Goal: Information Seeking & Learning: Learn about a topic

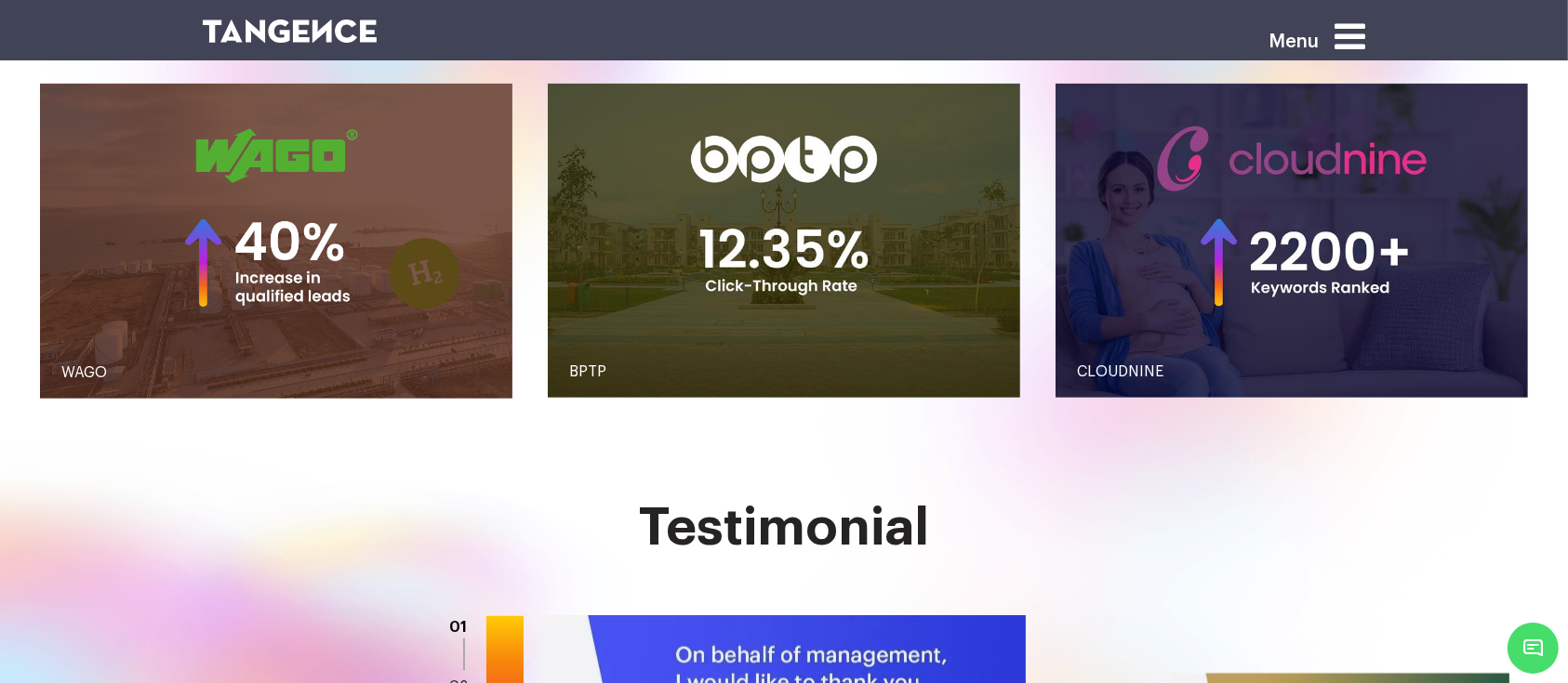
scroll to position [2228, 0]
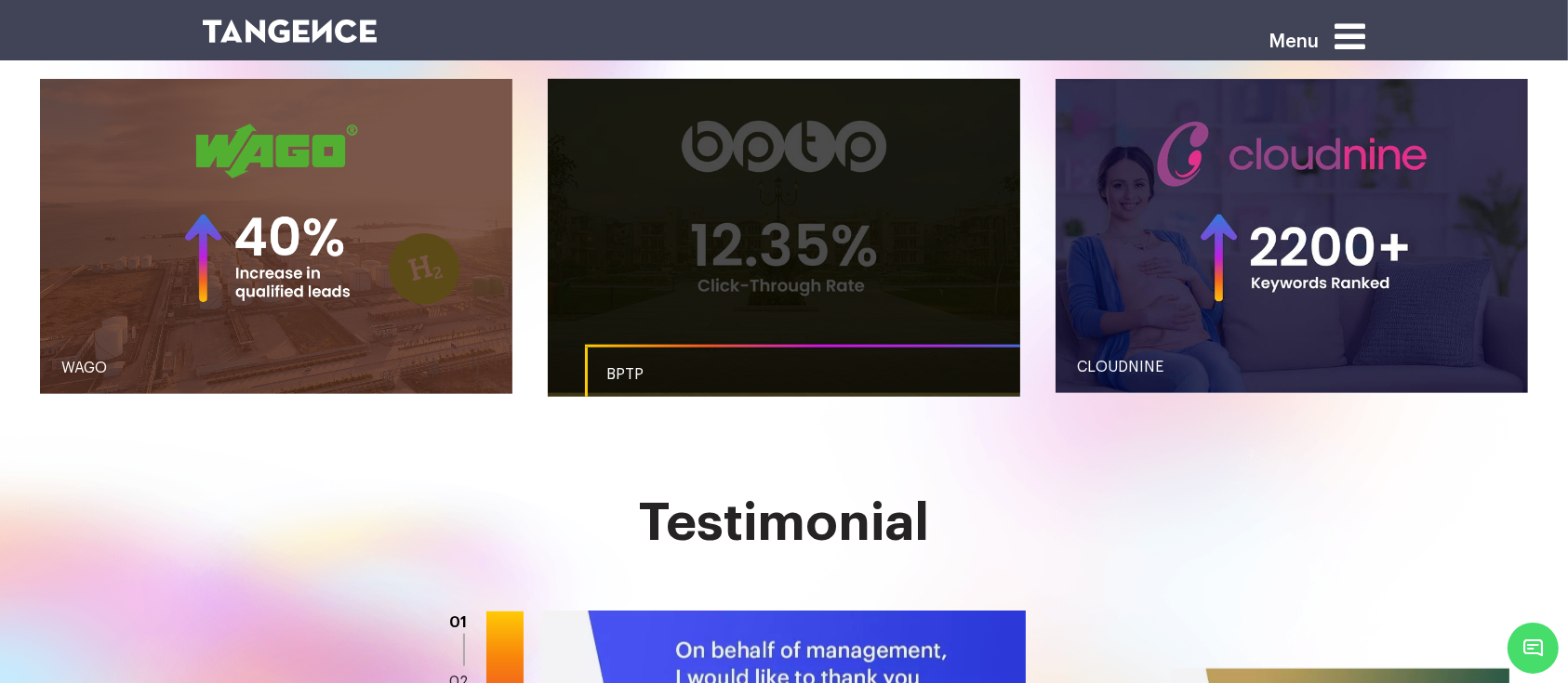
click at [626, 230] on link "button" at bounding box center [784, 236] width 473 height 314
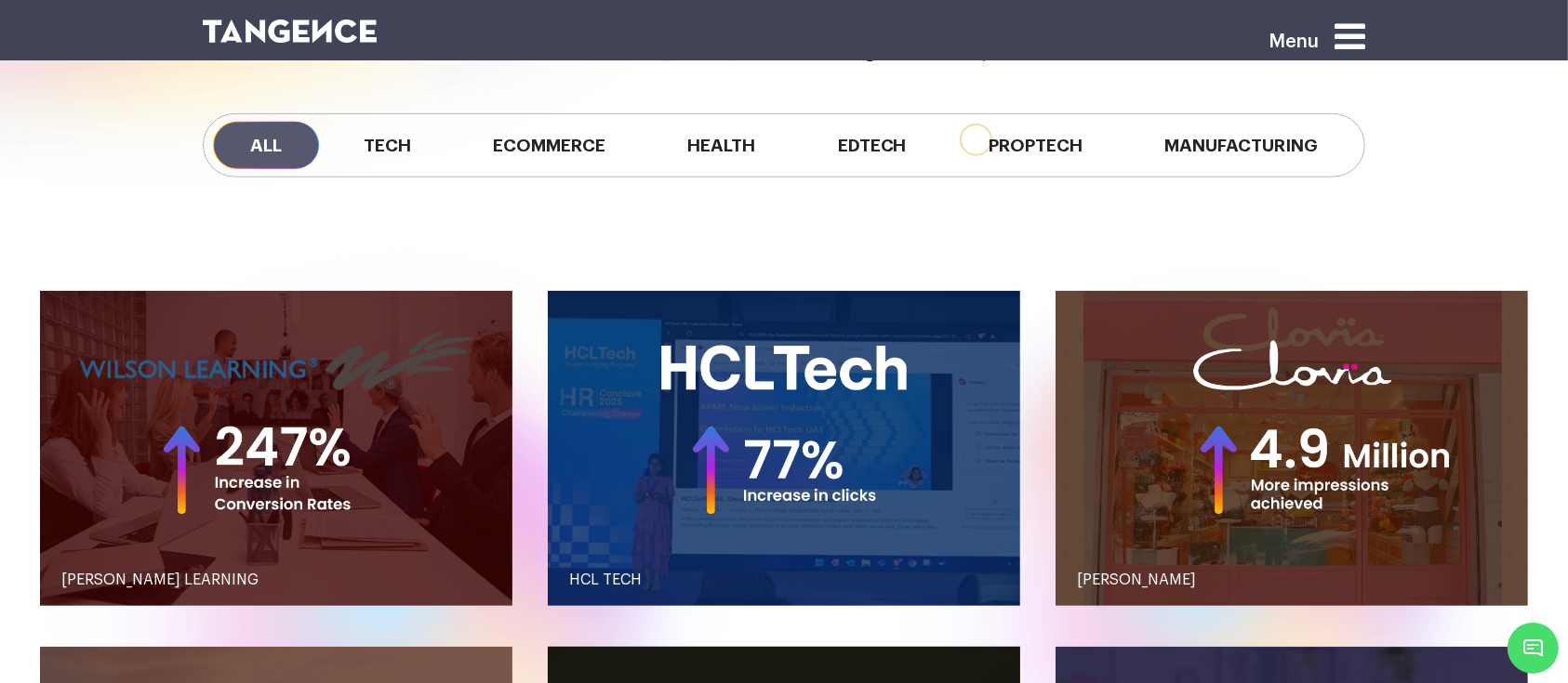
scroll to position [1656, 0]
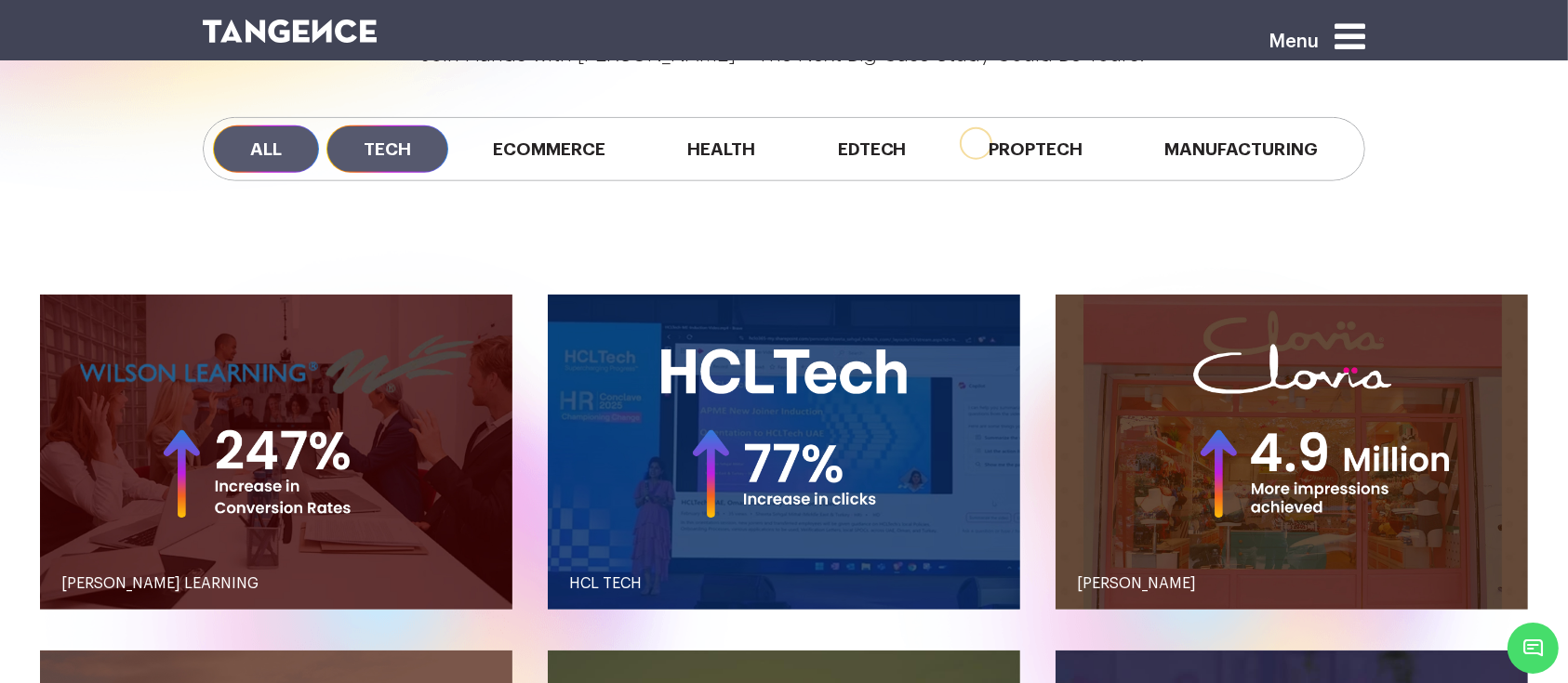
click at [386, 139] on span "Tech" at bounding box center [387, 149] width 121 height 47
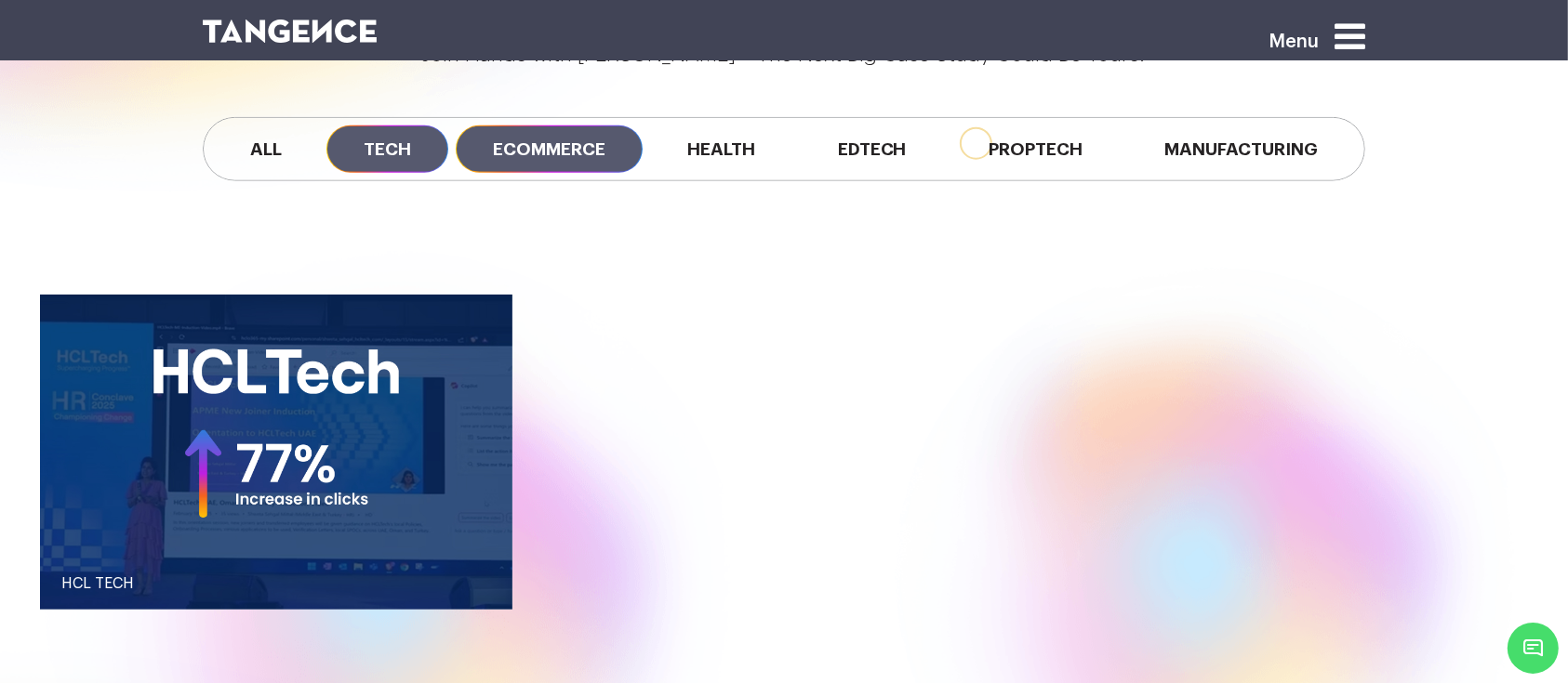
click at [554, 148] on span "Ecommerce" at bounding box center [549, 149] width 187 height 47
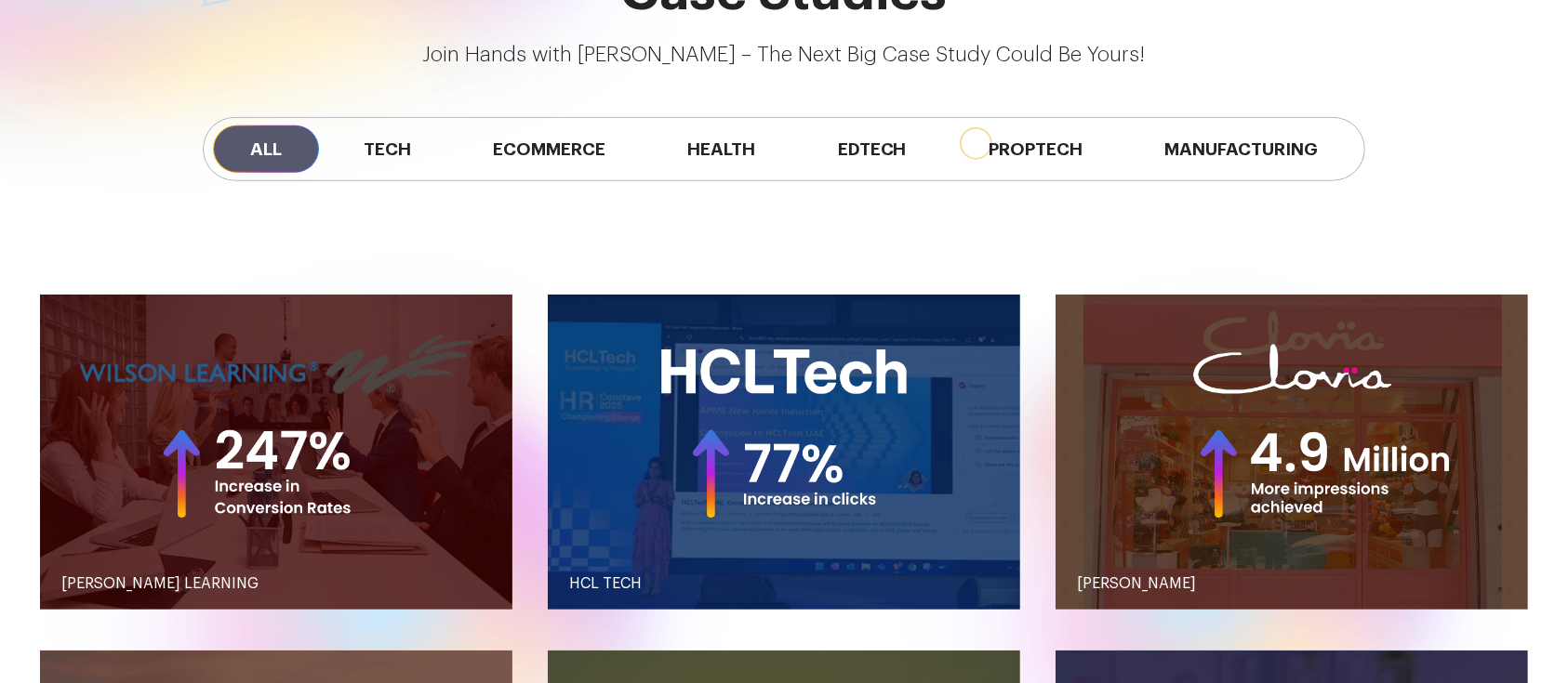
scroll to position [1656, 0]
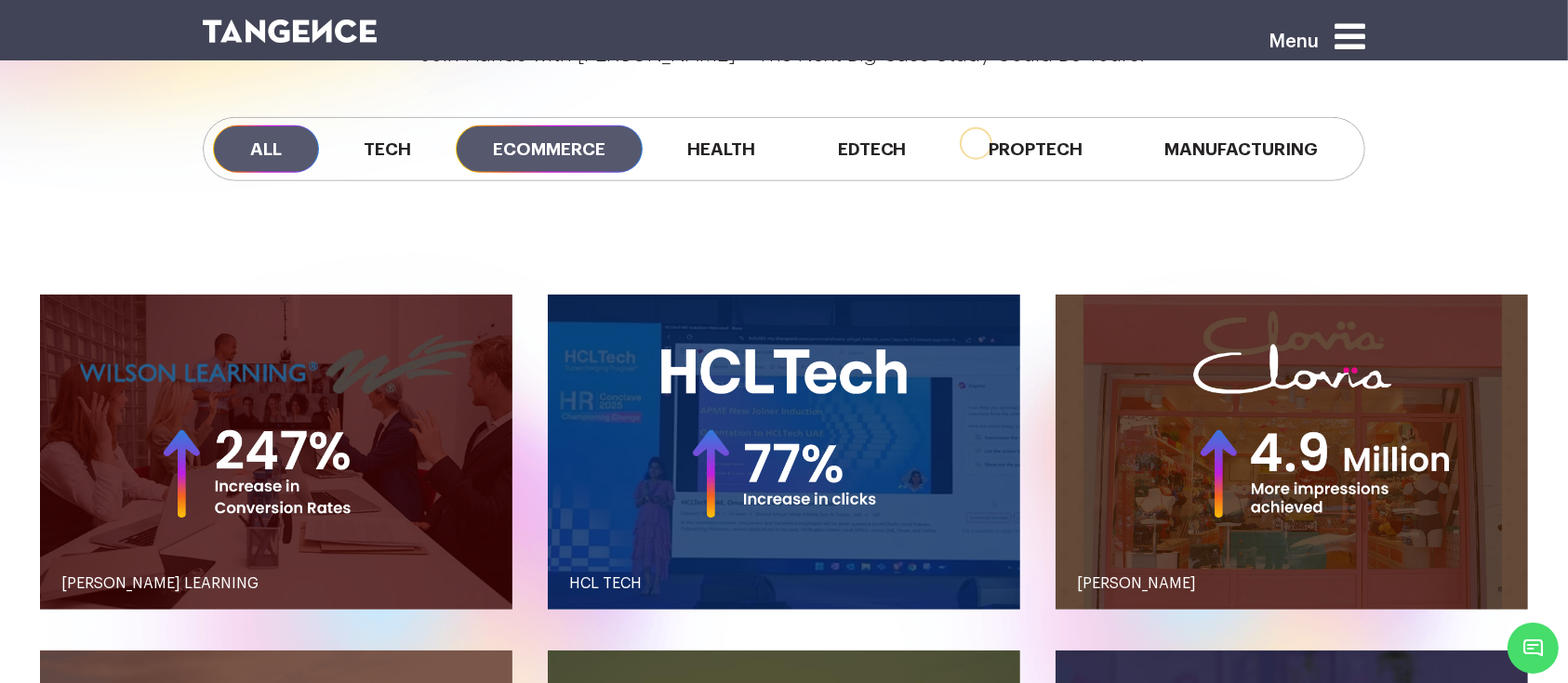
click at [568, 132] on span "Ecommerce" at bounding box center [549, 149] width 187 height 47
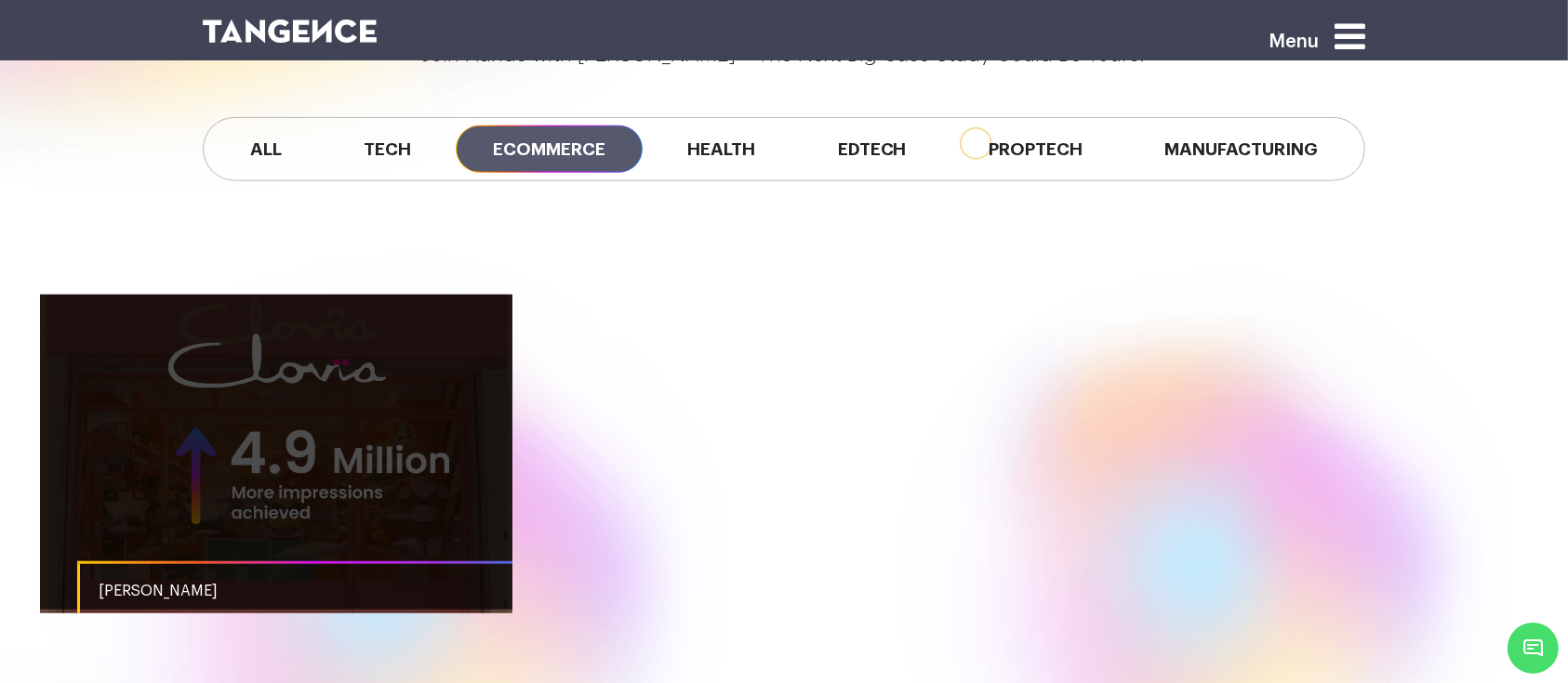
click at [345, 459] on link "button" at bounding box center [276, 452] width 473 height 315
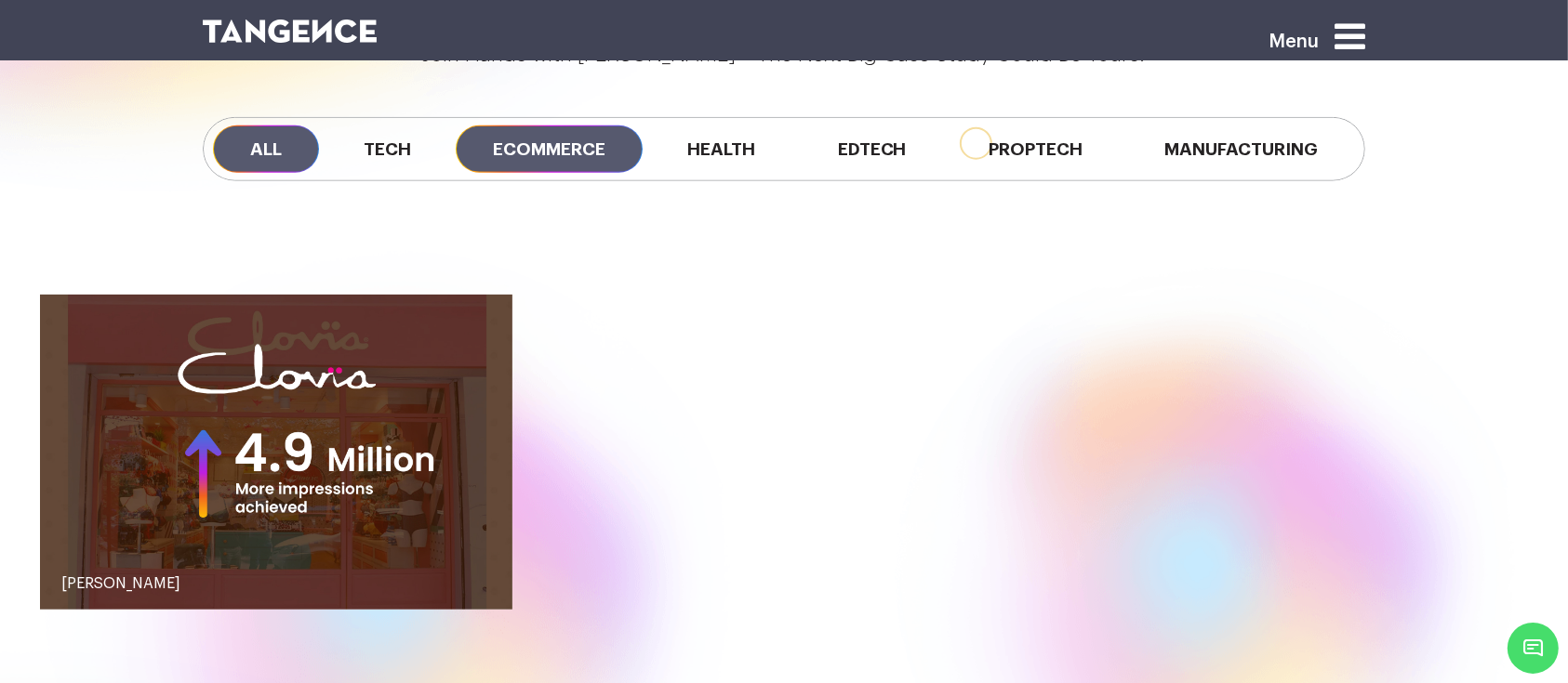
click at [288, 153] on span "All" at bounding box center [266, 149] width 106 height 47
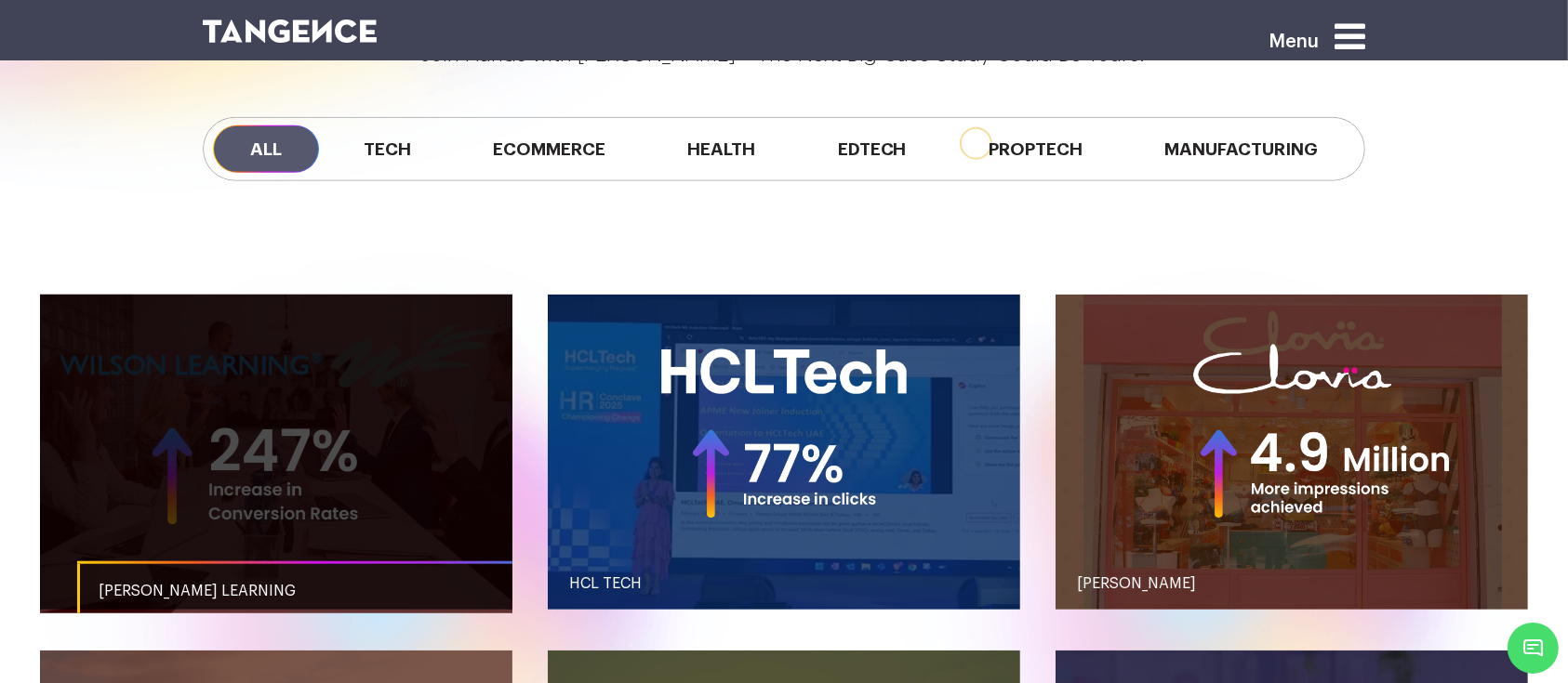
click at [445, 488] on link "button" at bounding box center [276, 452] width 473 height 315
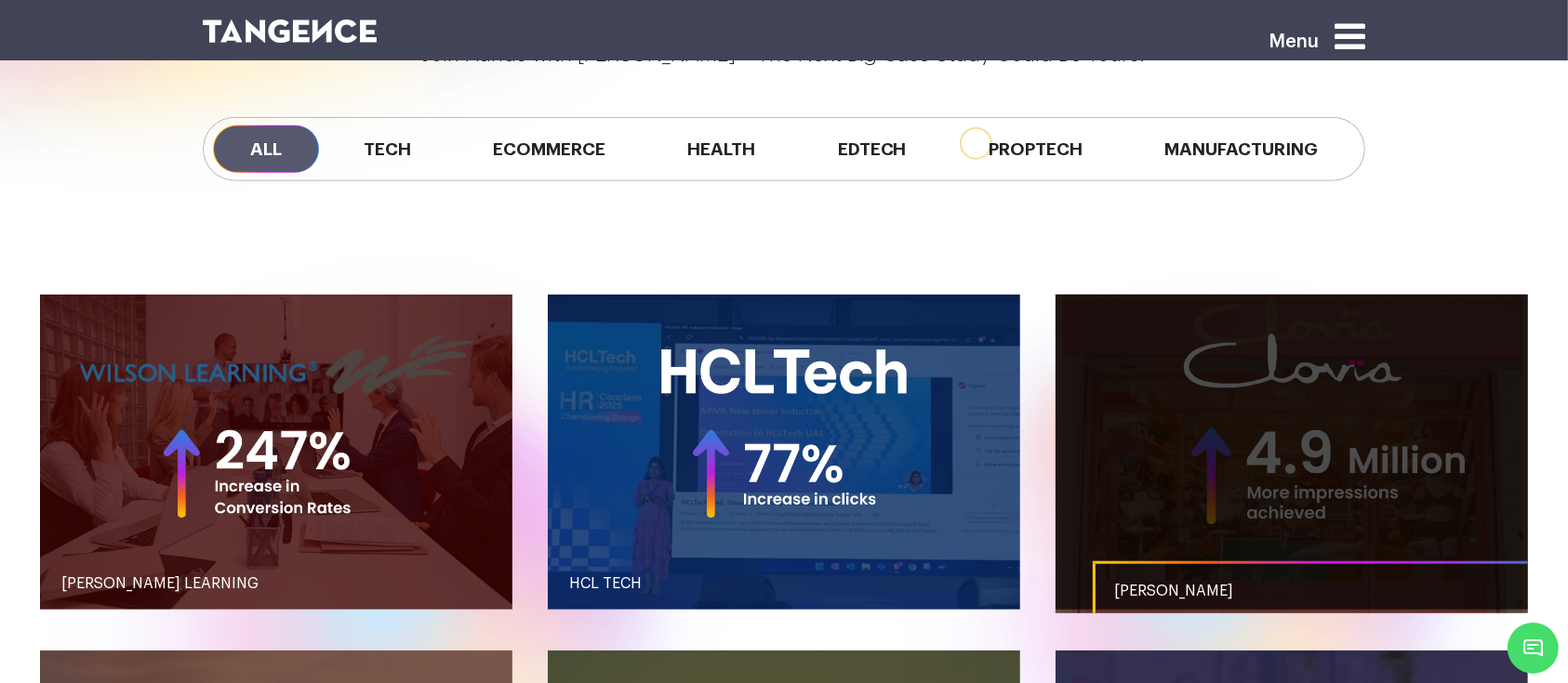
click at [1213, 367] on link "button" at bounding box center [1292, 452] width 473 height 315
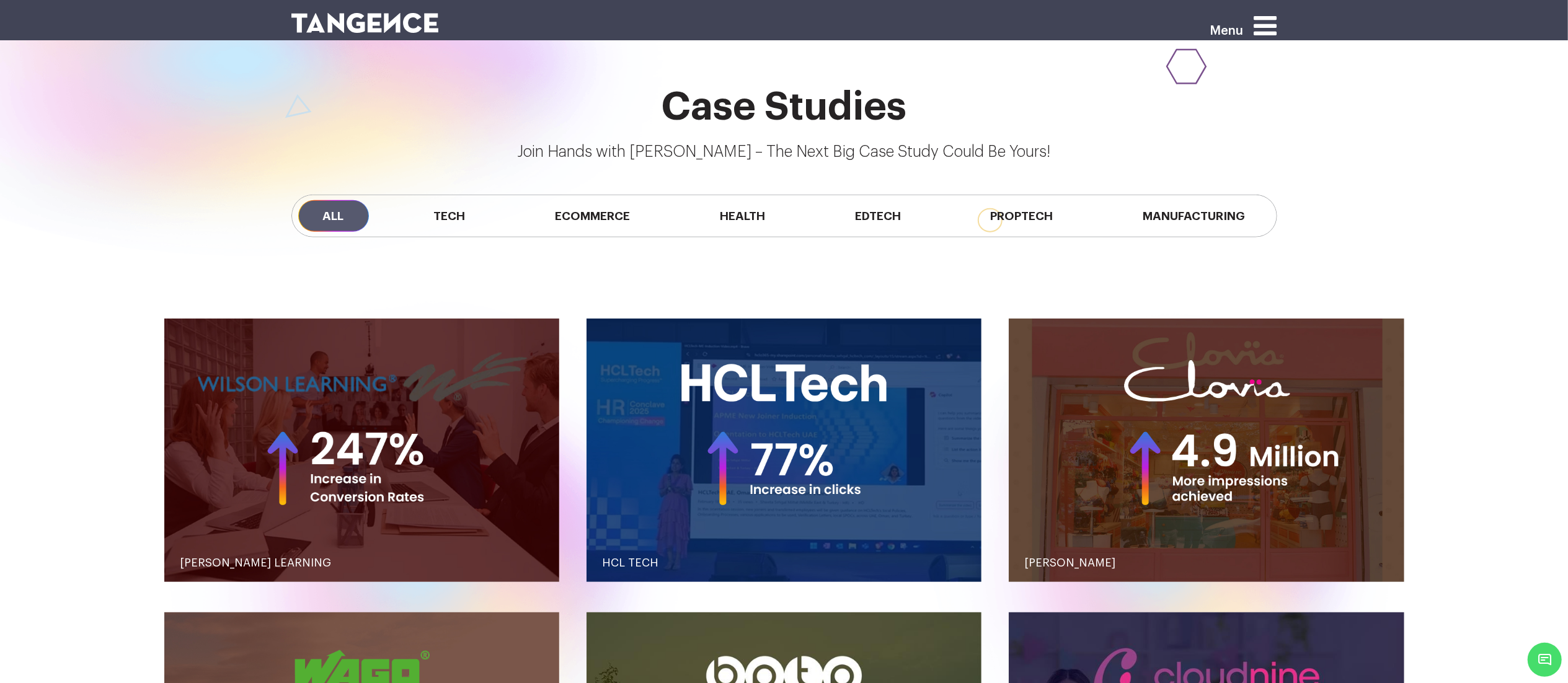
scroll to position [1238, 0]
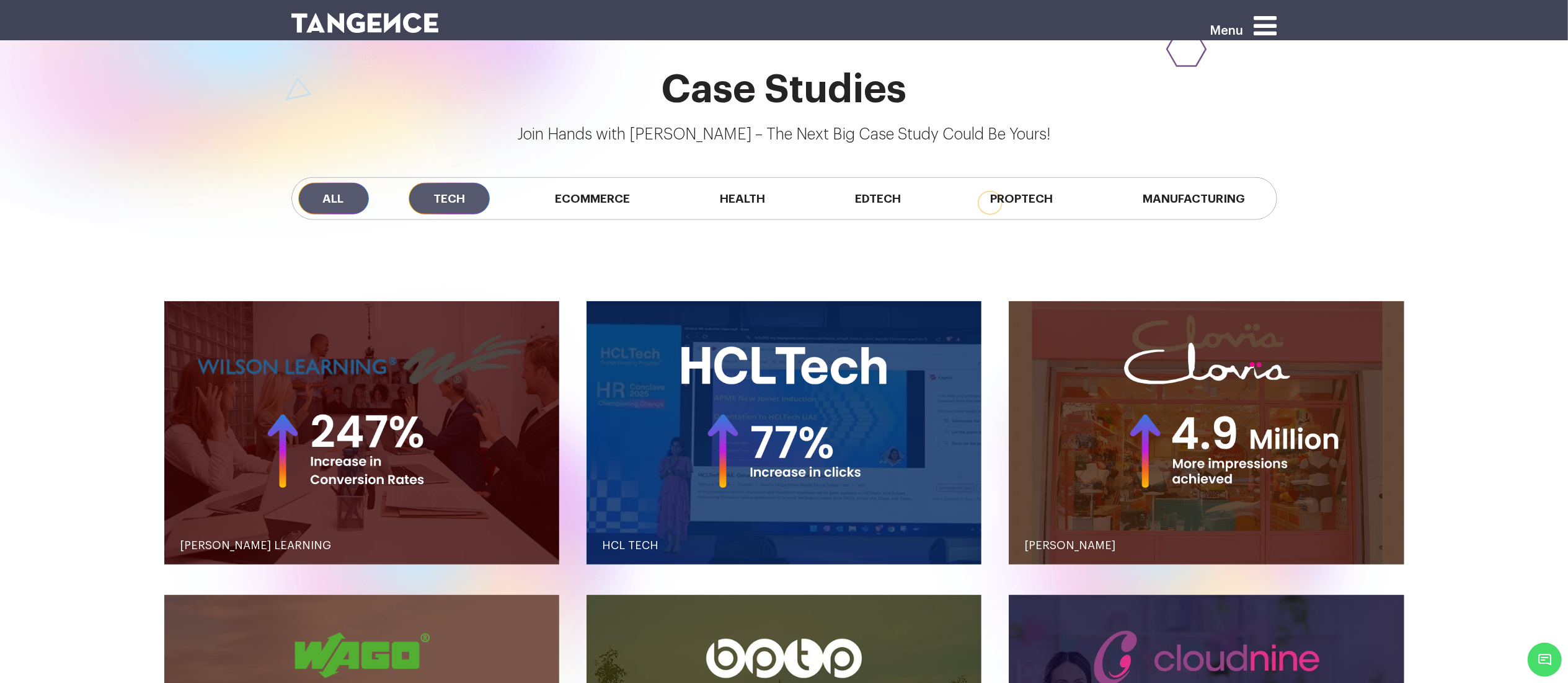
click at [422, 201] on span "Tech" at bounding box center [449, 199] width 81 height 32
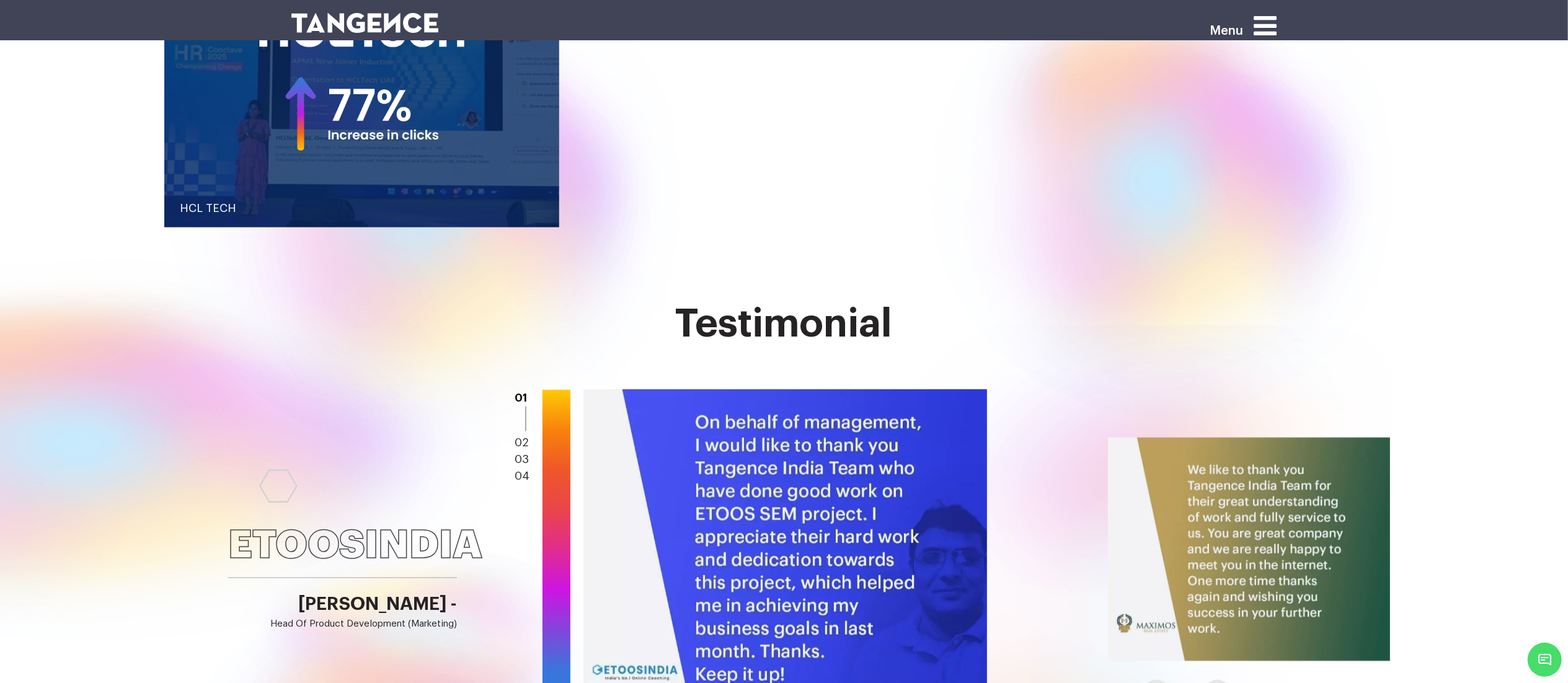
scroll to position [1541, 0]
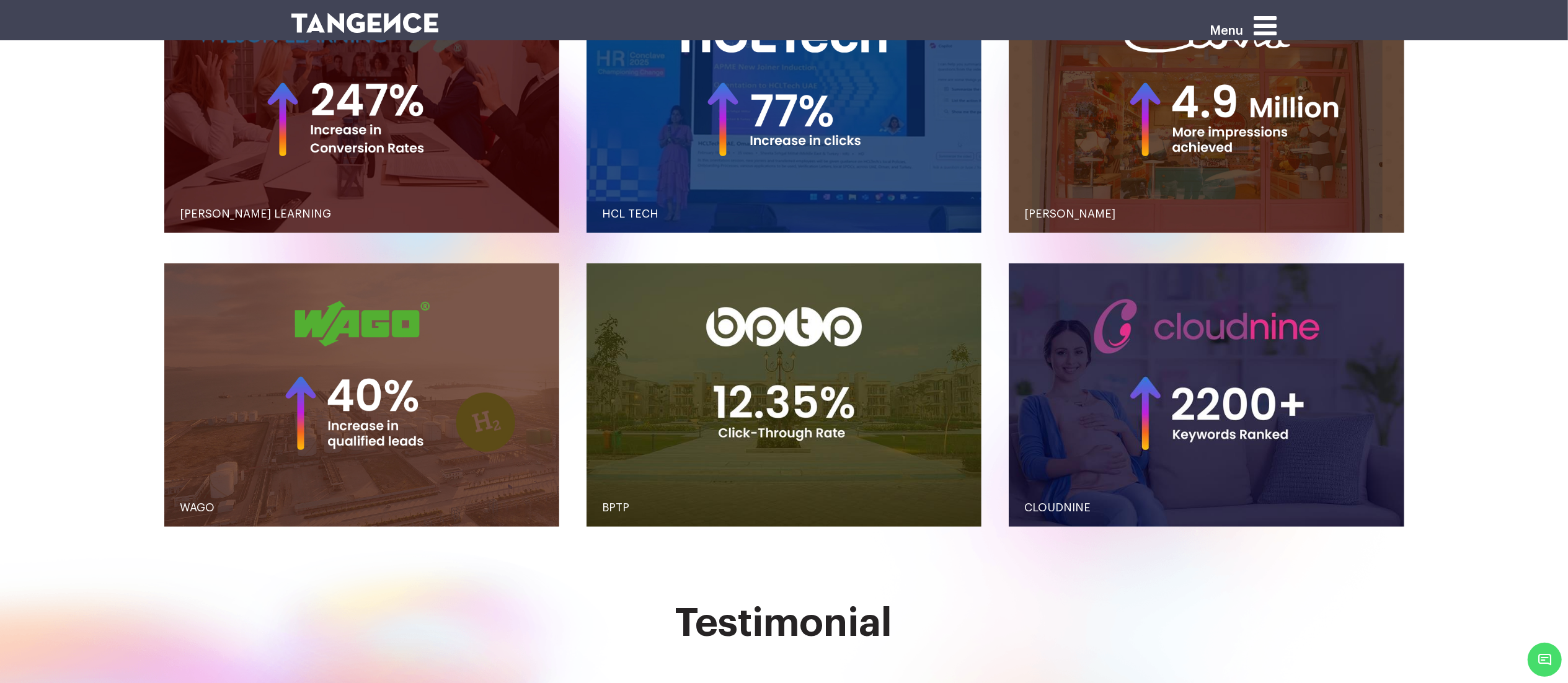
scroll to position [1571, 0]
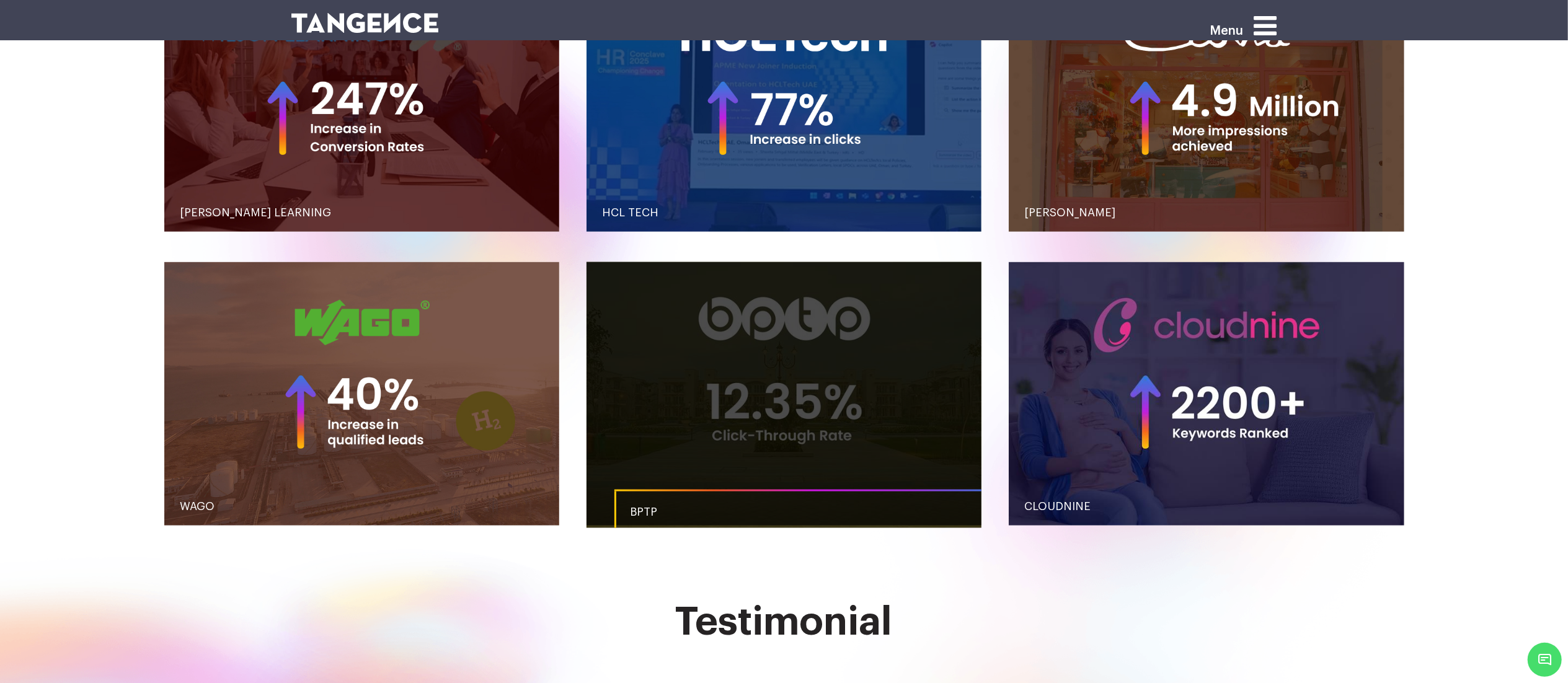
drag, startPoint x: 0, startPoint y: 0, endPoint x: 615, endPoint y: 451, distance: 762.6
click at [615, 451] on link "button" at bounding box center [784, 394] width 395 height 263
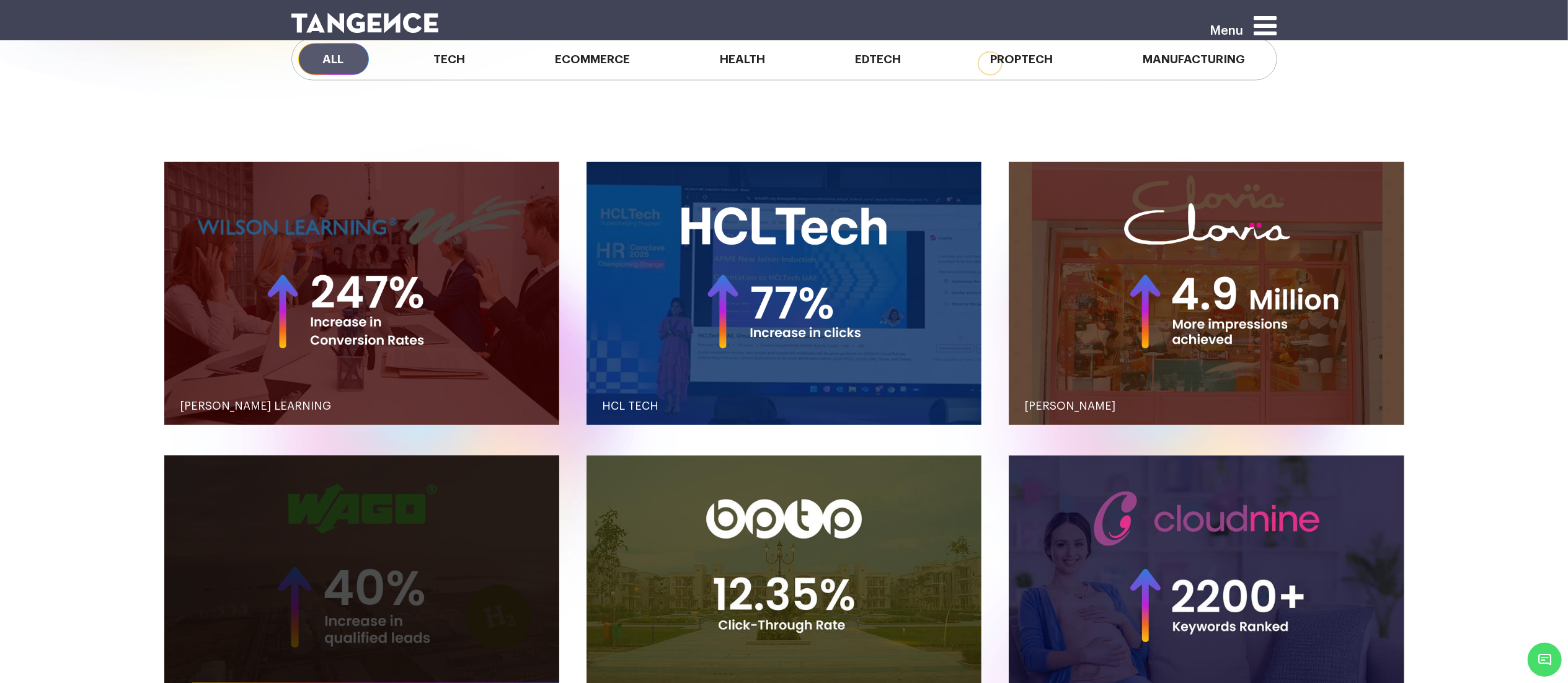
click at [531, 497] on link "button" at bounding box center [362, 587] width 395 height 263
